Goal: Find specific page/section: Find specific page/section

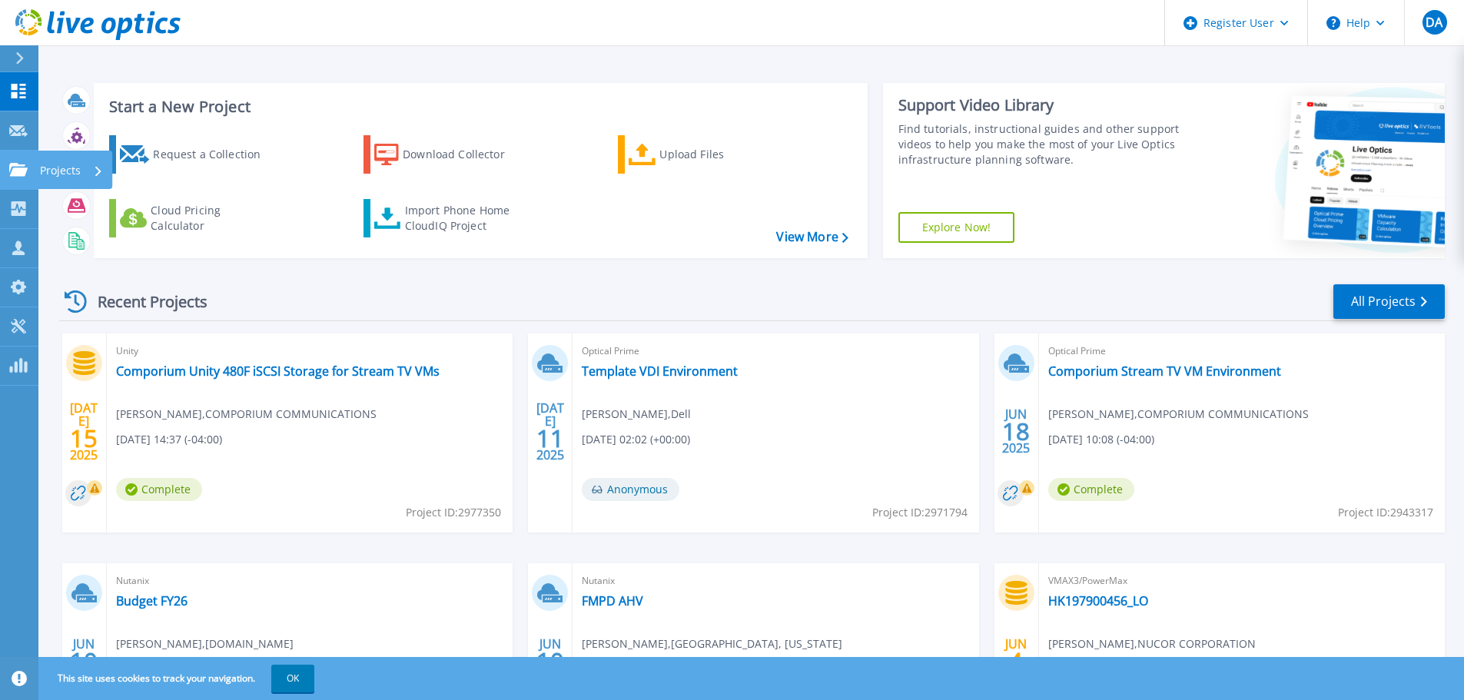
click at [27, 168] on icon at bounding box center [18, 169] width 18 height 13
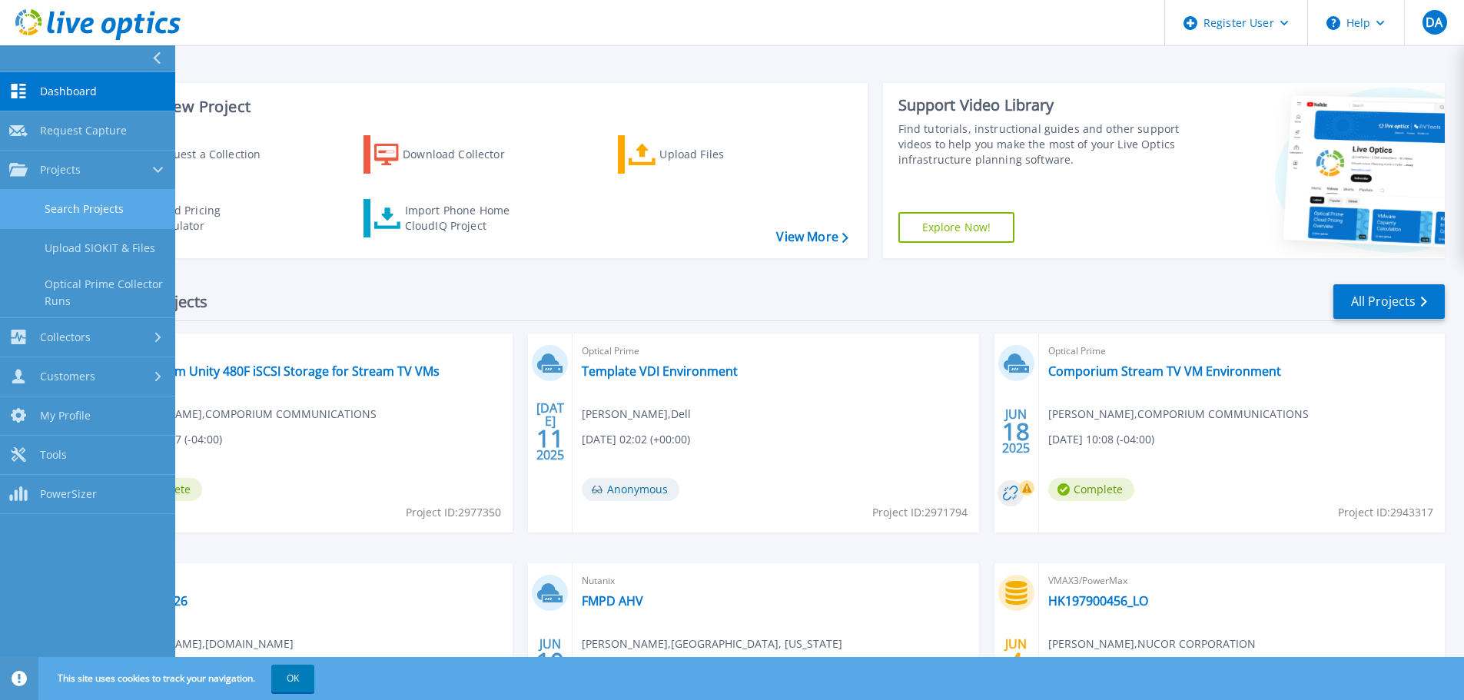
click at [101, 215] on link "Search Projects" at bounding box center [87, 209] width 175 height 39
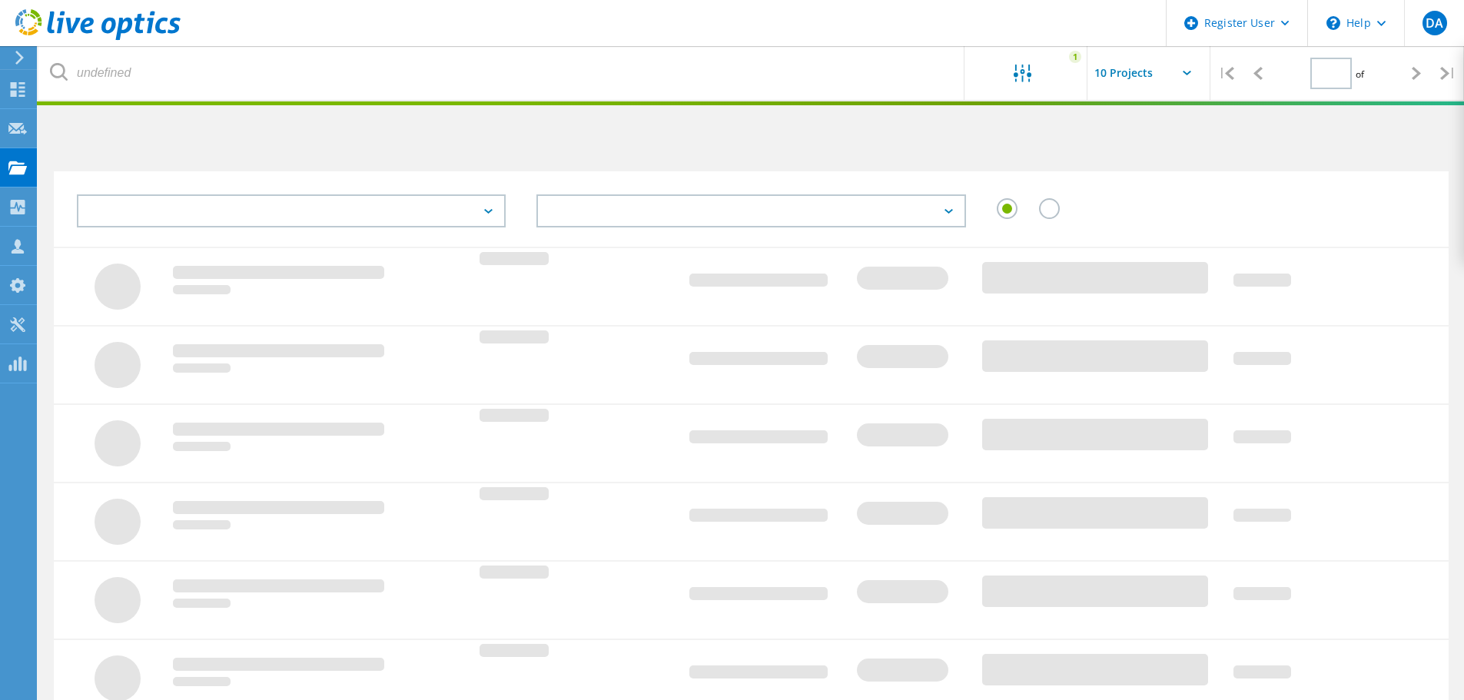
type input "1"
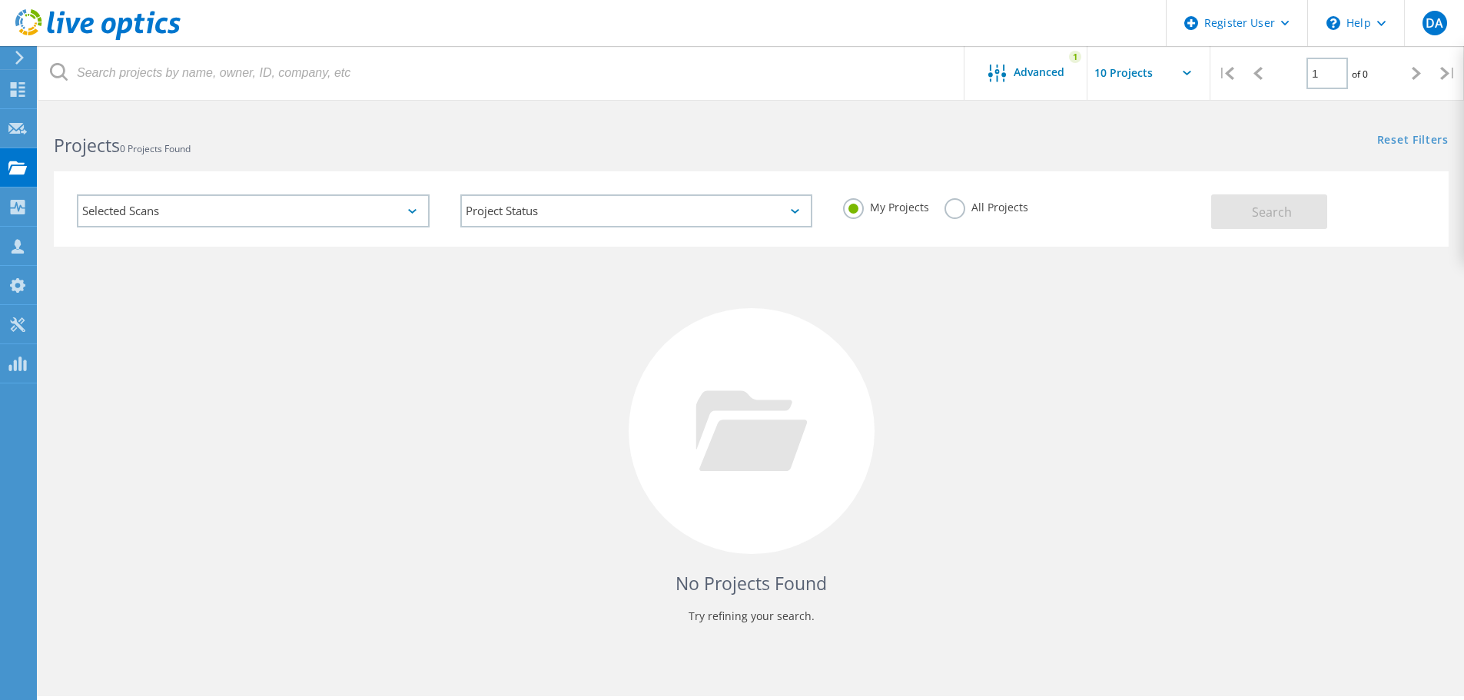
click at [968, 214] on div "All Projects" at bounding box center [987, 209] width 84 height 22
click at [959, 212] on label "All Projects" at bounding box center [987, 205] width 84 height 15
click at [0, 0] on input "All Projects" at bounding box center [0, 0] width 0 height 0
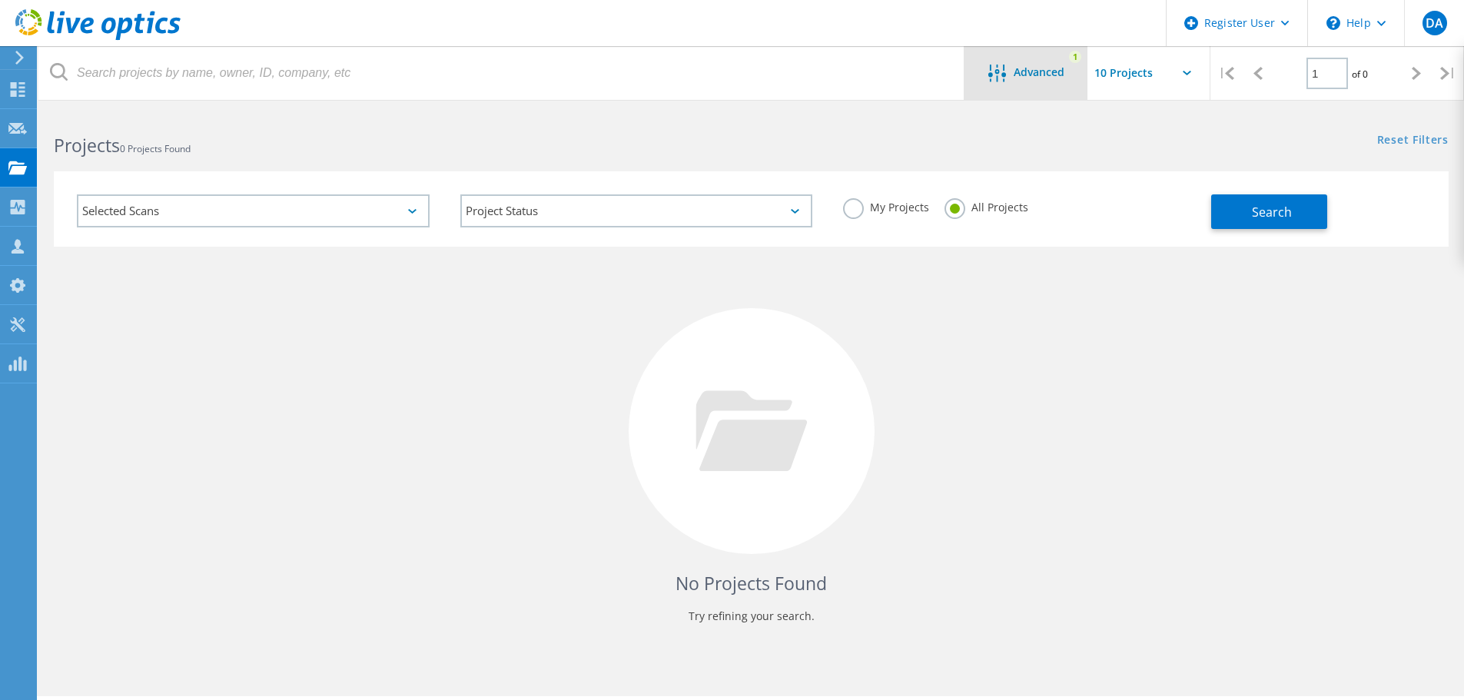
click at [1023, 67] on span "Advanced" at bounding box center [1039, 72] width 51 height 11
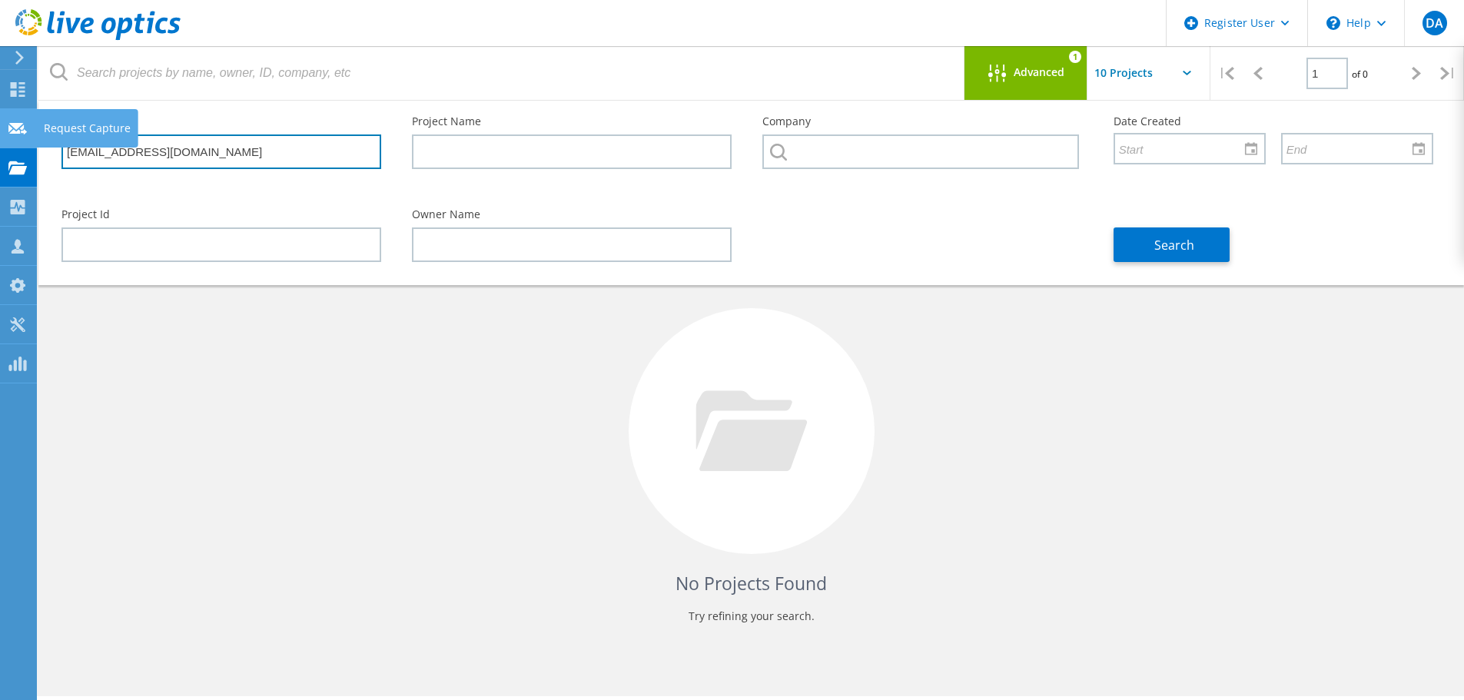
drag, startPoint x: 225, startPoint y: 147, endPoint x: 18, endPoint y: 137, distance: 207.8
click at [18, 137] on div "Register User \n Help Explore Helpful Articles Contact Support DA Dell User [PE…" at bounding box center [732, 426] width 1464 height 631
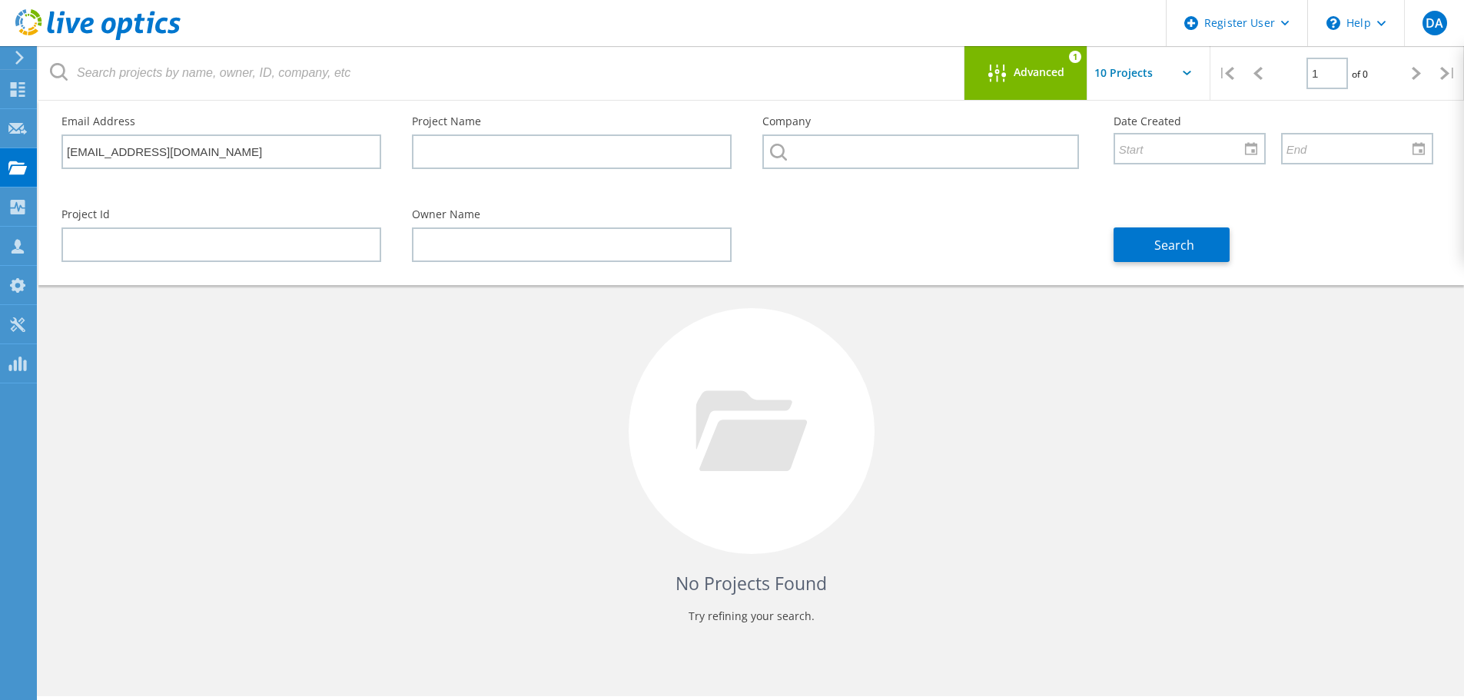
drag, startPoint x: 780, startPoint y: 192, endPoint x: 1068, endPoint y: 236, distance: 291.6
click at [797, 192] on div "Company" at bounding box center [922, 147] width 351 height 93
click at [1174, 242] on span "Search" at bounding box center [1175, 245] width 40 height 17
